Goal: Check status: Check status

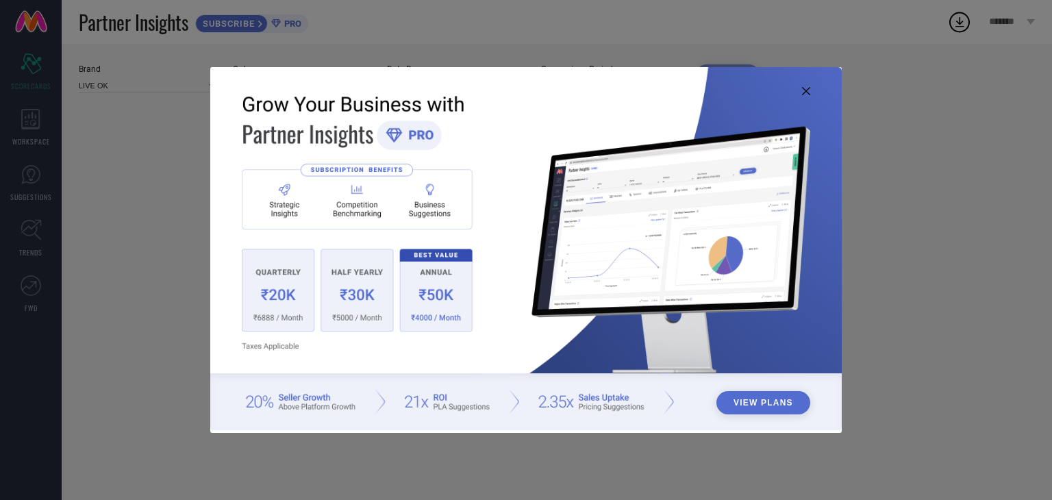
type input "All"
click at [810, 95] on img at bounding box center [526, 248] width 632 height 363
click at [802, 90] on icon at bounding box center [806, 91] width 8 height 8
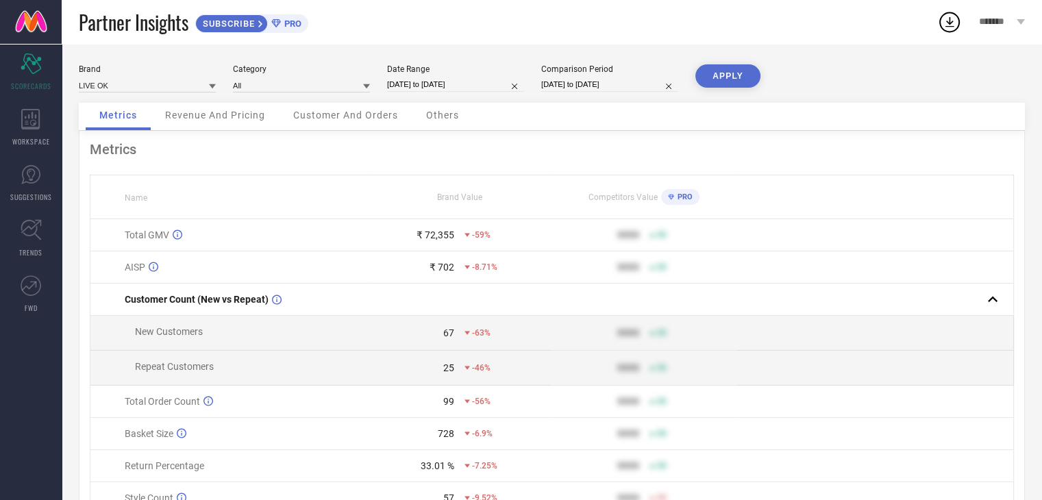
select select "7"
select select "2025"
select select "8"
select select "2025"
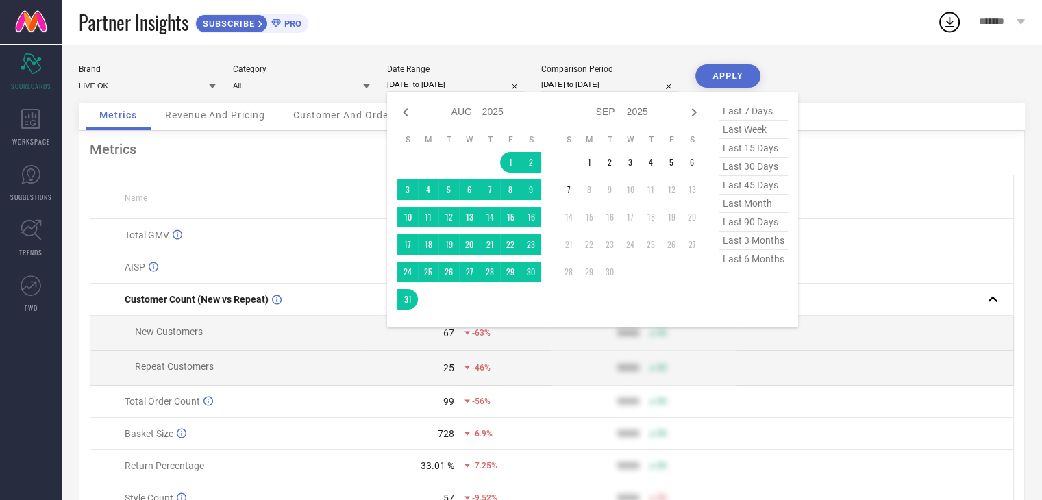
click at [457, 86] on input "[DATE] to [DATE]" at bounding box center [455, 84] width 137 height 14
click at [717, 405] on div "50" at bounding box center [693, 402] width 86 height 10
